Goal: Transaction & Acquisition: Purchase product/service

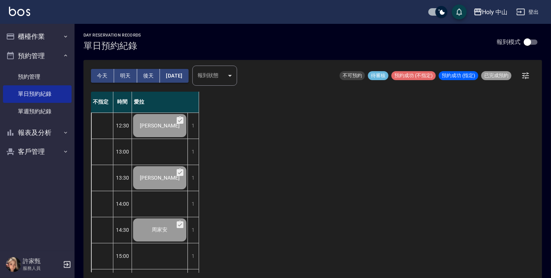
scroll to position [149, 0]
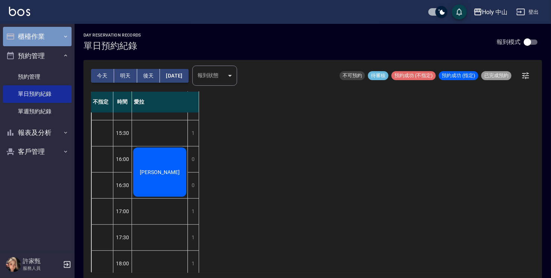
click at [46, 29] on button "櫃檯作業" at bounding box center [37, 36] width 69 height 19
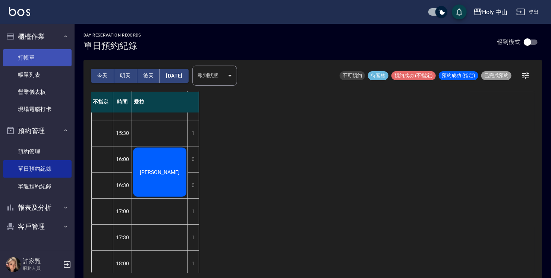
click at [47, 62] on link "打帳單" at bounding box center [37, 57] width 69 height 17
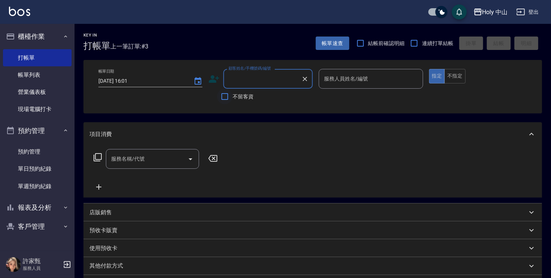
click at [229, 94] on input "不留客資" at bounding box center [225, 97] width 16 height 16
checkbox input "true"
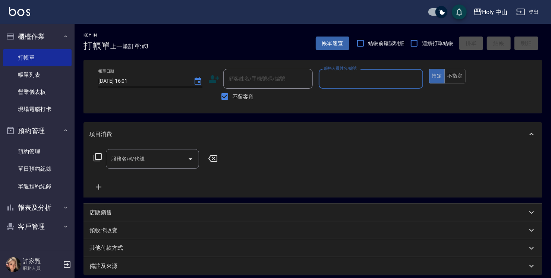
click at [369, 85] on div "服務人員姓名/編號" at bounding box center [371, 79] width 104 height 20
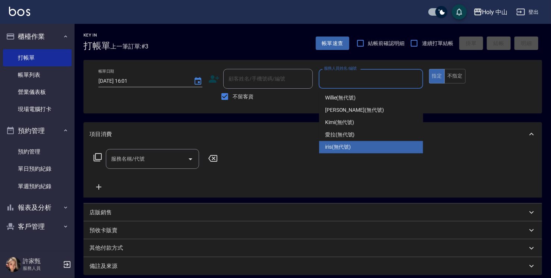
click at [354, 145] on div "iris (無代號)" at bounding box center [371, 147] width 104 height 12
type input "iris(無代號)"
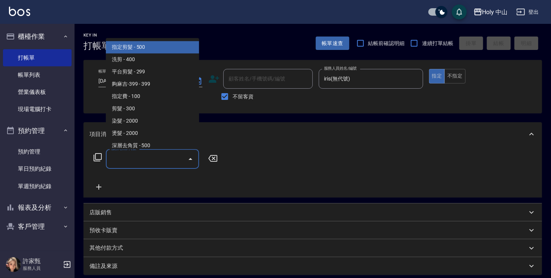
click at [128, 158] on input "服務名稱/代號" at bounding box center [146, 159] width 75 height 13
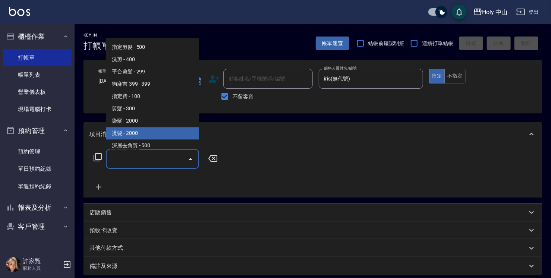
click at [143, 133] on span "燙髮 - 2000" at bounding box center [152, 133] width 93 height 12
type input "燙髮(P1)"
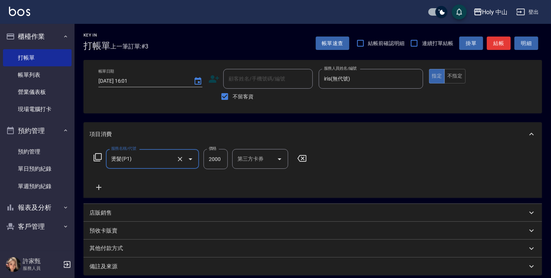
click at [226, 155] on input "2000" at bounding box center [216, 159] width 24 height 20
click at [218, 168] on input "0" at bounding box center [216, 159] width 24 height 20
click at [220, 157] on input "0" at bounding box center [216, 159] width 24 height 20
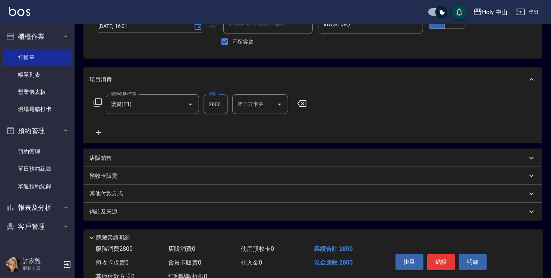
scroll to position [81, 0]
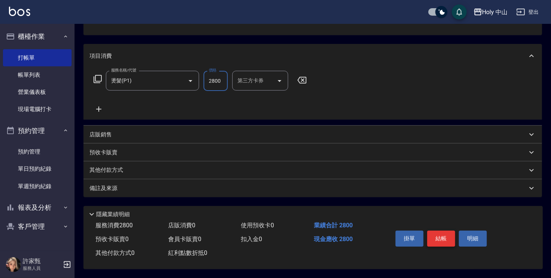
type input "2800"
click at [445, 235] on button "結帳" at bounding box center [442, 239] width 28 height 16
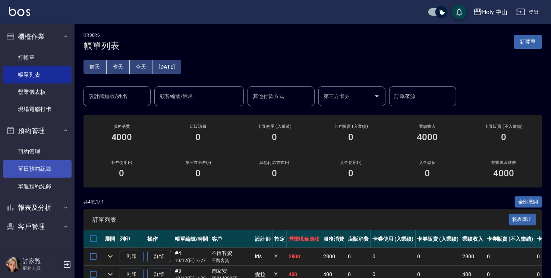
click at [39, 168] on link "單日預約紀錄" at bounding box center [37, 168] width 69 height 17
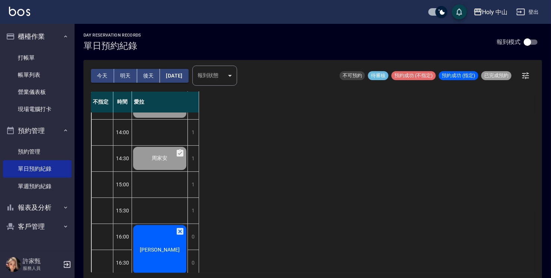
scroll to position [187, 0]
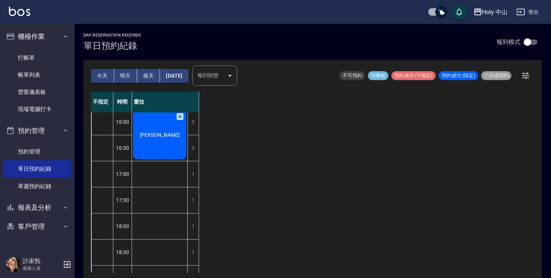
click at [151, 132] on span "[PERSON_NAME]" at bounding box center [159, 135] width 43 height 6
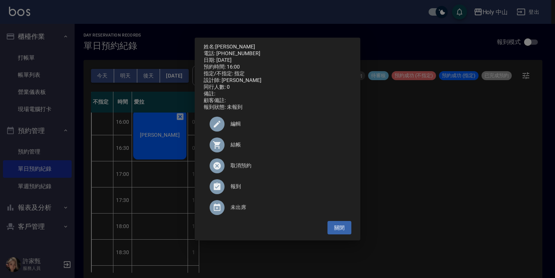
click at [238, 148] on span "結帳" at bounding box center [288, 145] width 115 height 8
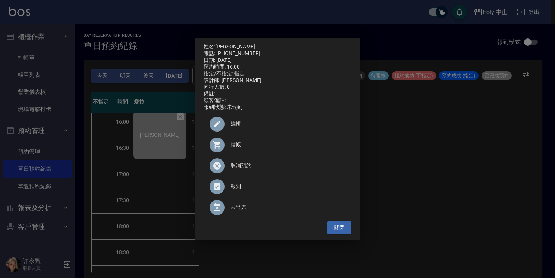
click at [420, 180] on div "姓名: [PERSON_NAME]: [PHONE_NUMBER] 日期: [DATE] 預約時間: 16:00 指定/不指定: 指定 設計師: 愛拉 同行人…" at bounding box center [277, 139] width 555 height 278
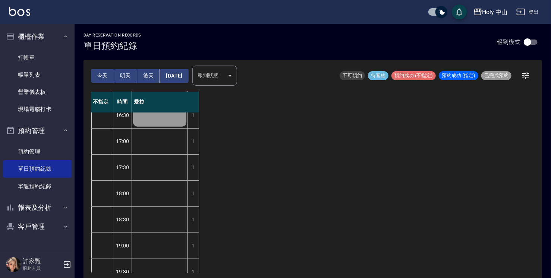
scroll to position [263, 0]
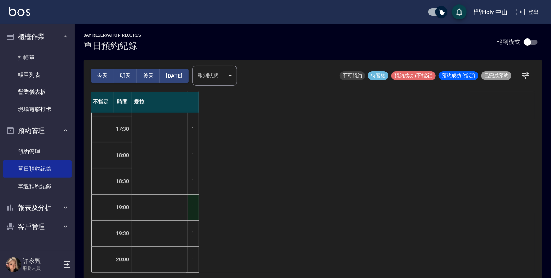
click at [194, 199] on div "1" at bounding box center [193, 208] width 11 height 26
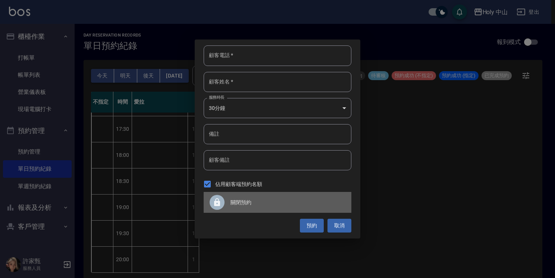
click at [228, 201] on div at bounding box center [220, 202] width 21 height 15
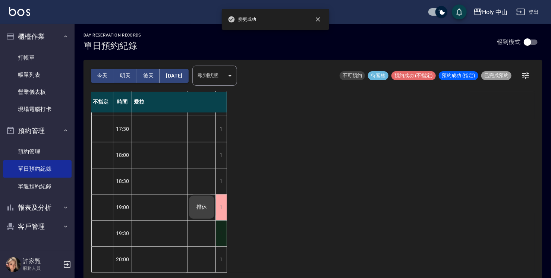
click at [218, 224] on div "1" at bounding box center [221, 234] width 11 height 26
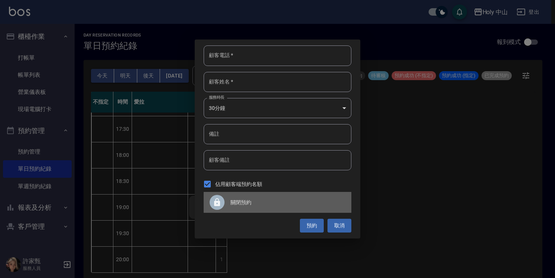
click at [210, 203] on div at bounding box center [217, 202] width 15 height 15
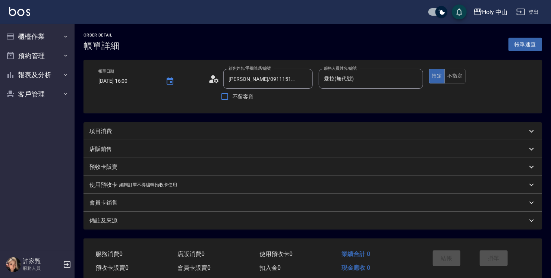
click at [145, 129] on div "項目消費" at bounding box center [309, 132] width 438 height 8
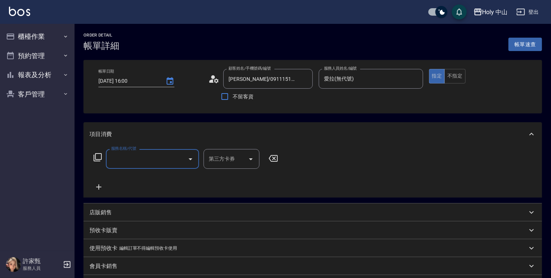
click at [139, 166] on div "服務名稱/代號" at bounding box center [152, 159] width 93 height 20
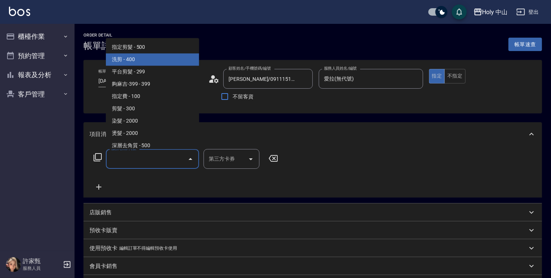
click at [160, 60] on span "洗剪 - 400" at bounding box center [152, 59] width 93 height 12
type input "洗剪(3)"
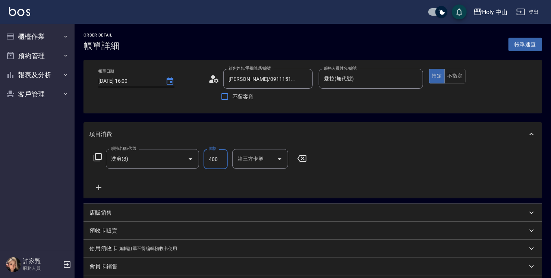
click at [218, 162] on input "400" at bounding box center [216, 159] width 24 height 20
type input "700"
click at [150, 213] on div "店販銷售" at bounding box center [309, 213] width 438 height 8
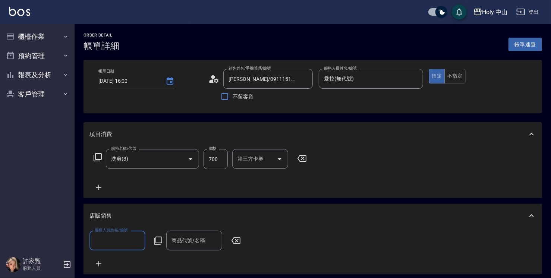
click at [131, 243] on input "服務人員姓名/編號" at bounding box center [117, 240] width 49 height 13
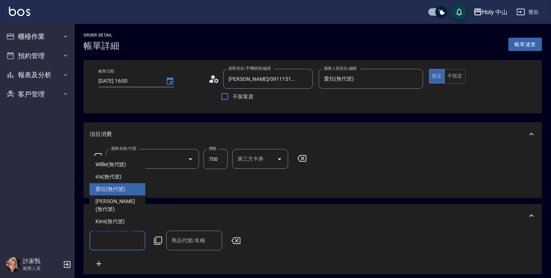
click at [121, 194] on span "愛拉 (無代號)" at bounding box center [111, 190] width 30 height 8
type input "愛拉(無代號)"
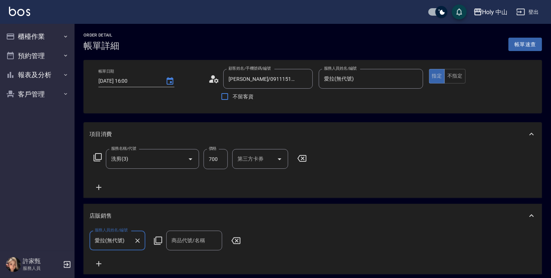
click at [196, 243] on div "商品代號/名稱 商品代號/名稱" at bounding box center [194, 241] width 56 height 20
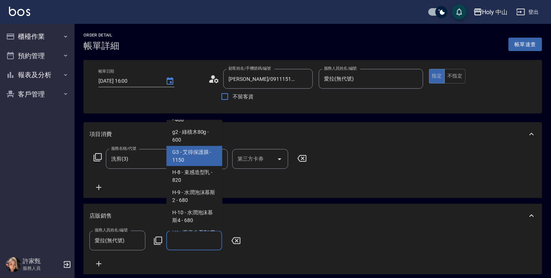
scroll to position [75, 0]
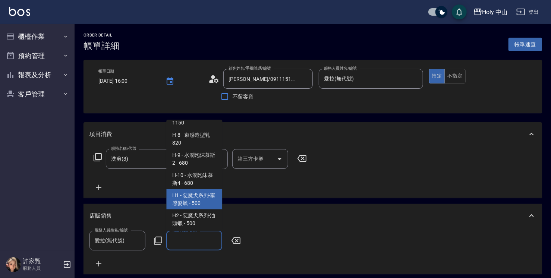
click at [193, 195] on span "H1 - 惡魔犬系列-霧感髮蠟 - 500" at bounding box center [194, 199] width 56 height 20
type input "惡魔犬系列-霧感髮蠟"
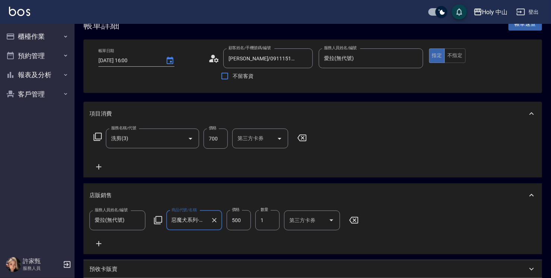
scroll to position [37, 0]
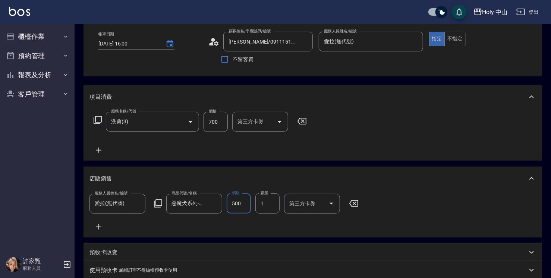
click at [245, 202] on input "500" at bounding box center [239, 204] width 24 height 20
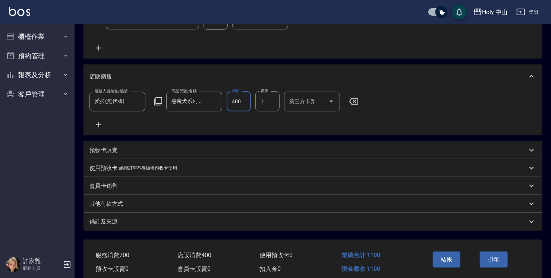
scroll to position [178, 0]
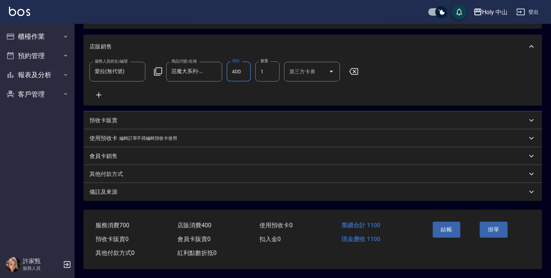
type input "400"
click at [218, 190] on div "備註及來源" at bounding box center [309, 192] width 438 height 8
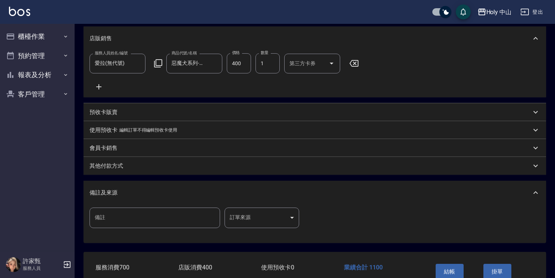
click at [247, 220] on body "Holy 中山 登出 櫃檯作業 打帳單 帳單列表 營業儀表板 現場電腦打卡 預約管理 預約管理 單日預約紀錄 單週預約紀錄 報表及分析 報表目錄 店家日報表 …" at bounding box center [277, 71] width 555 height 498
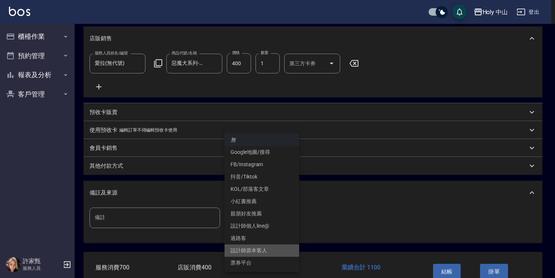
click at [264, 251] on li "設計師原本客人" at bounding box center [262, 251] width 75 height 12
type input "設計師原本客人"
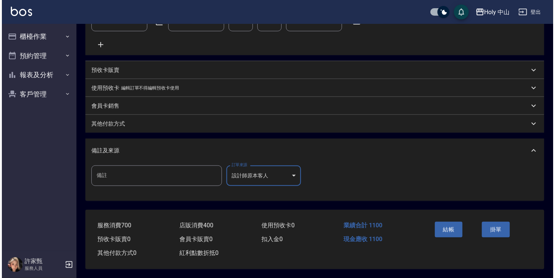
scroll to position [227, 0]
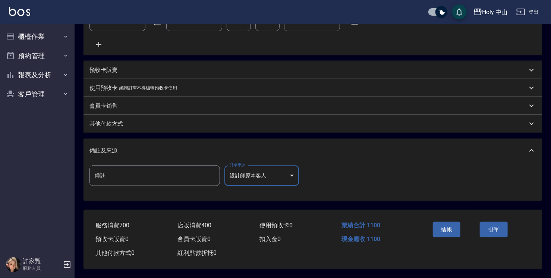
click at [437, 229] on button "結帳" at bounding box center [447, 230] width 28 height 16
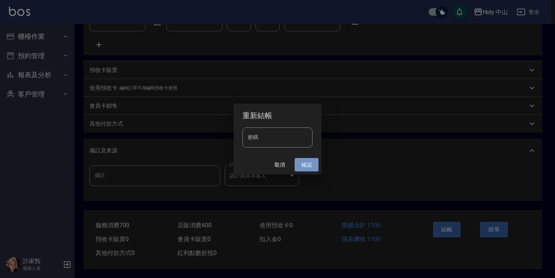
click at [305, 165] on button "確認" at bounding box center [307, 165] width 24 height 14
